Goal: Navigation & Orientation: Find specific page/section

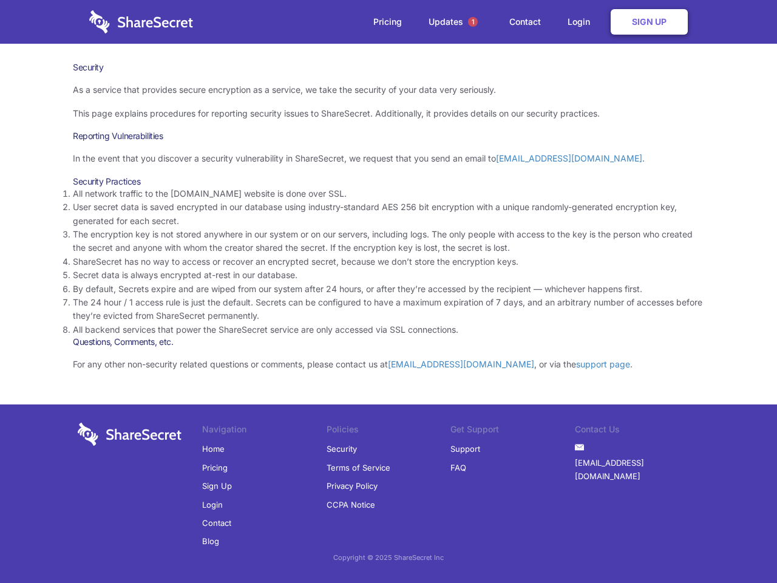
click at [388, 291] on li "By default, Secrets expire and are wiped from our system after 24 hours, or aft…" at bounding box center [388, 288] width 631 height 13
click at [473, 22] on span "1" at bounding box center [473, 22] width 10 height 10
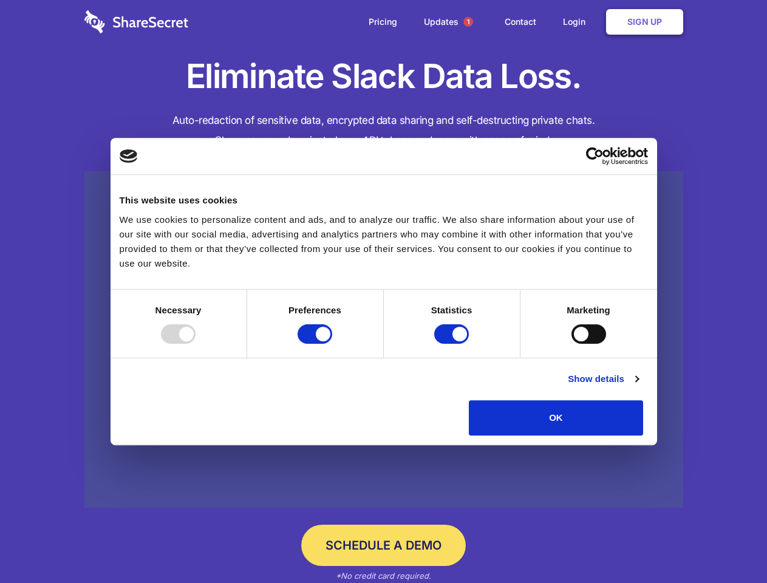
click at [195, 344] on div at bounding box center [178, 333] width 35 height 19
click at [332, 344] on input "Preferences" at bounding box center [314, 333] width 35 height 19
checkbox input "false"
click at [453, 344] on input "Statistics" at bounding box center [451, 333] width 35 height 19
checkbox input "false"
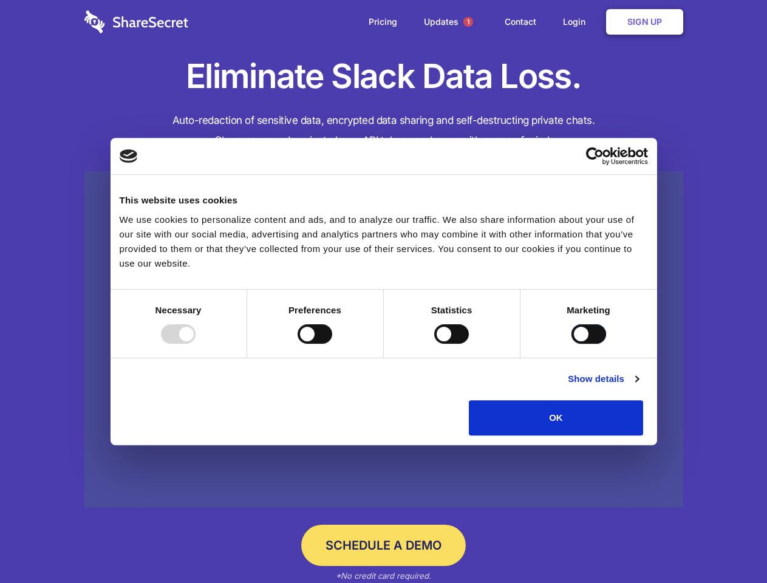
click at [571, 344] on input "Marketing" at bounding box center [588, 333] width 35 height 19
checkbox input "true"
click at [638, 386] on link "Show details" at bounding box center [603, 378] width 70 height 15
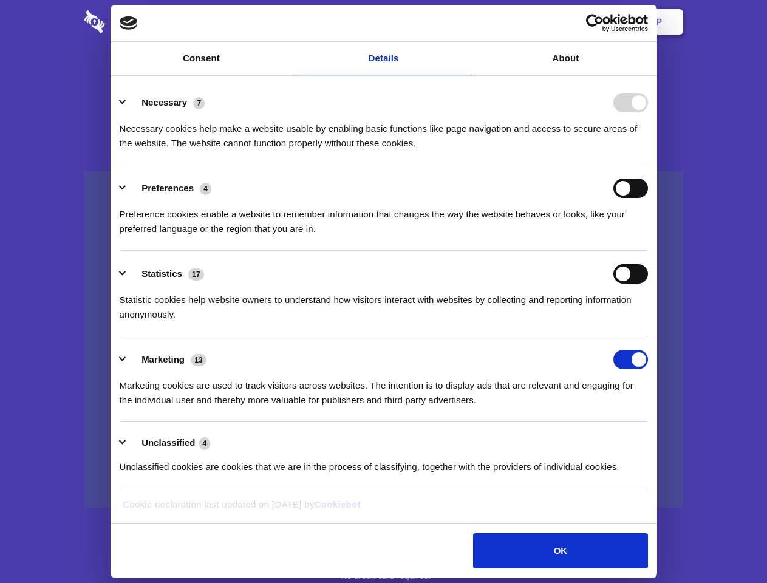
click at [657, 439] on div "Details Necessary 7 Necessary cookies help make a website usable by enabling ba…" at bounding box center [383, 300] width 546 height 448
click at [467, 22] on span "1" at bounding box center [468, 22] width 10 height 10
